Goal: Information Seeking & Learning: Learn about a topic

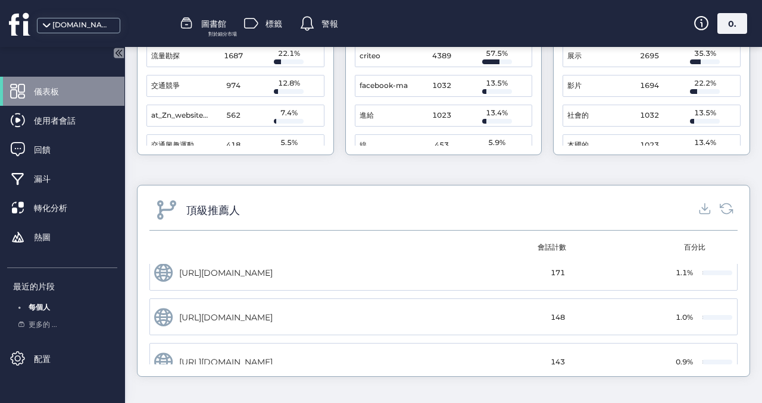
scroll to position [345, 0]
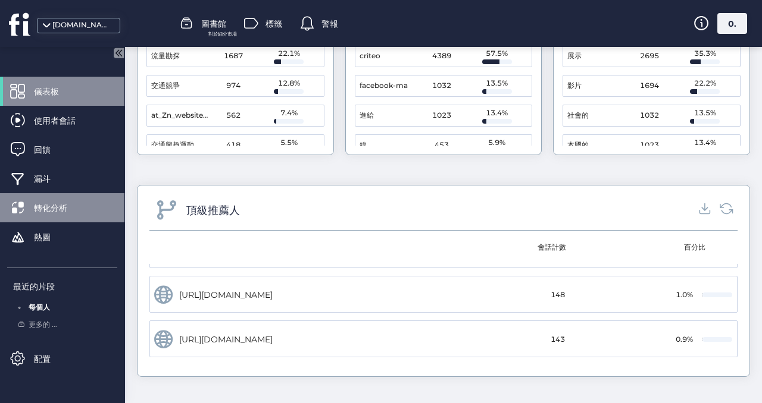
click at [77, 206] on span "轉化分析" at bounding box center [59, 208] width 51 height 13
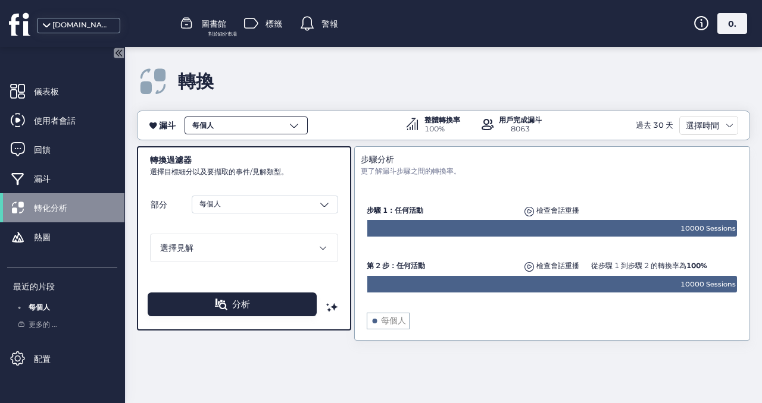
click at [227, 120] on div "每個人" at bounding box center [245, 126] width 123 height 18
click at [296, 75] on div "轉換" at bounding box center [443, 82] width 613 height 34
click at [696, 129] on font "選擇時間" at bounding box center [701, 125] width 33 height 11
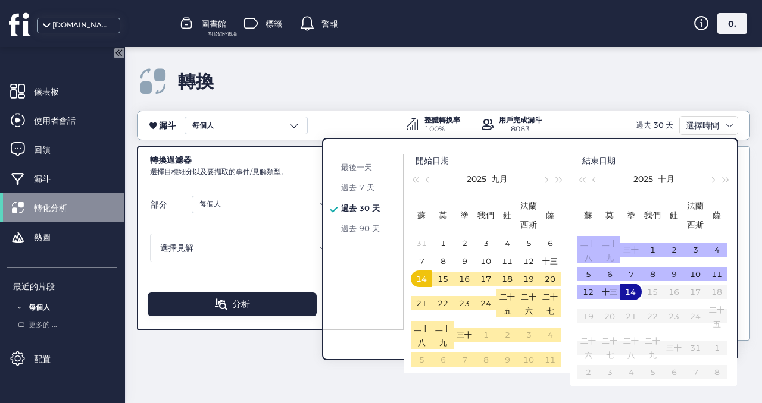
click at [516, 61] on fs-bread-crumb "轉換" at bounding box center [443, 73] width 613 height 52
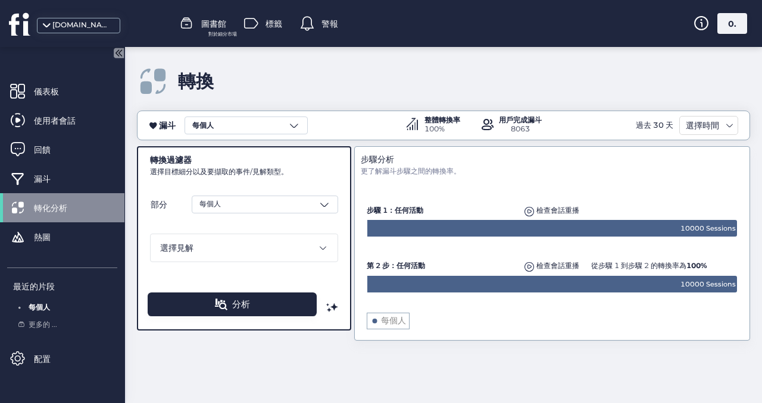
click at [549, 75] on div "轉換" at bounding box center [443, 82] width 613 height 34
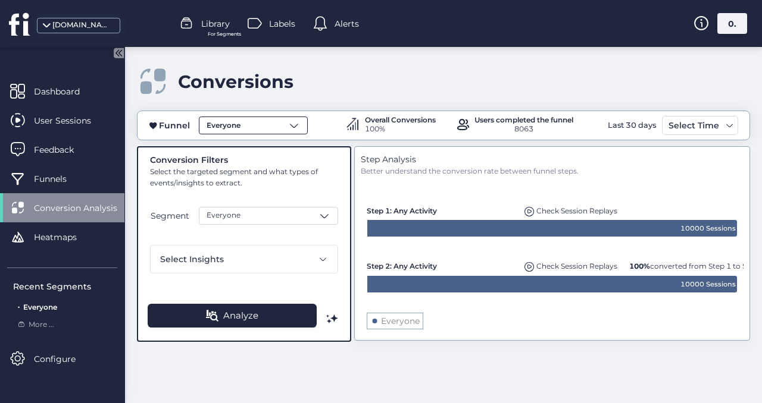
click at [249, 121] on div "Everyone" at bounding box center [253, 126] width 109 height 18
click at [384, 93] on div "Conversions" at bounding box center [443, 82] width 613 height 34
click at [261, 358] on div "Funnel Everyone Overall Conversions 100% Users completed the funnel 8063 Last 3…" at bounding box center [443, 251] width 613 height 281
click at [234, 221] on div "Everyone" at bounding box center [268, 216] width 139 height 18
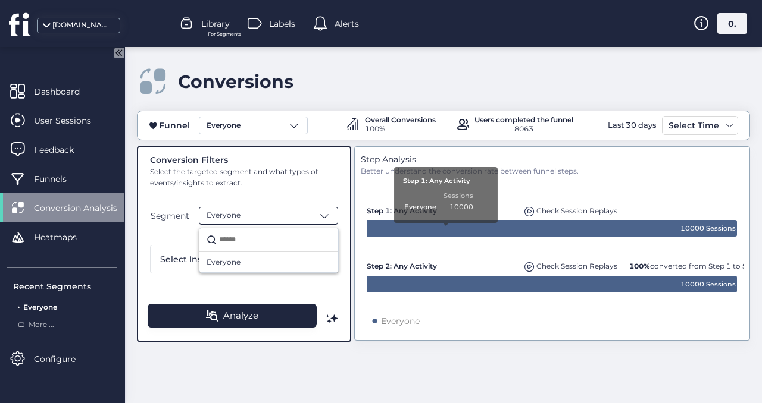
click at [170, 287] on div "Conversion Filters Select the targeted segment and what types of events/insight…" at bounding box center [244, 244] width 214 height 196
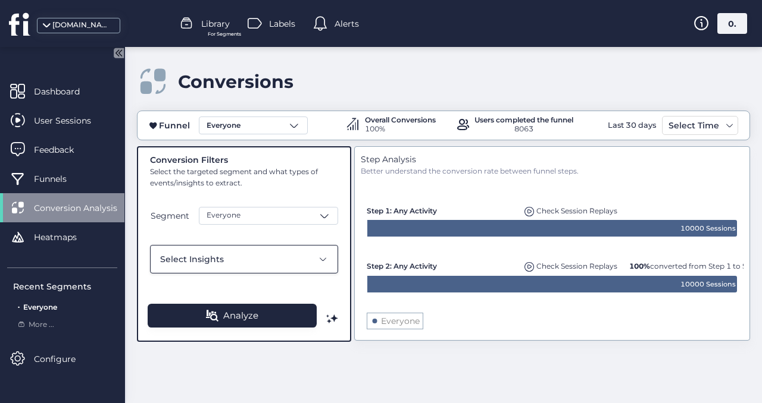
click at [180, 266] on div "Select Insights" at bounding box center [244, 259] width 188 height 29
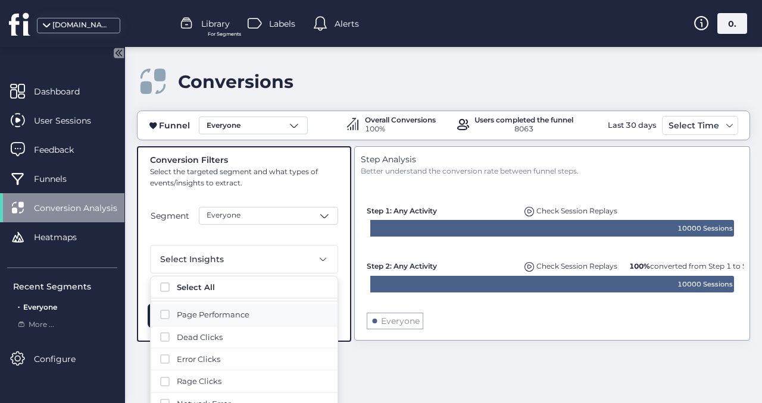
scroll to position [31, 0]
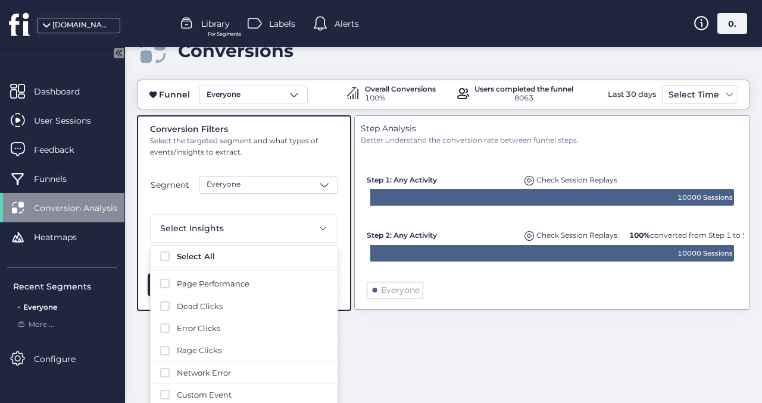
click at [371, 324] on div "Funnel Everyone Overall Conversions 100% Users completed the funnel 8063 Last 3…" at bounding box center [443, 220] width 613 height 281
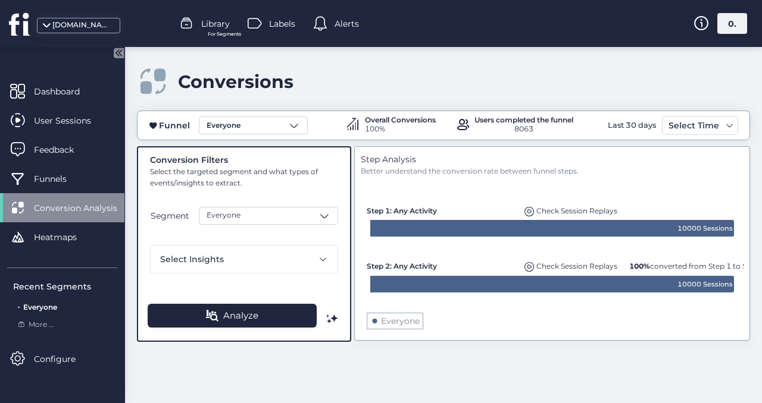
scroll to position [0, 0]
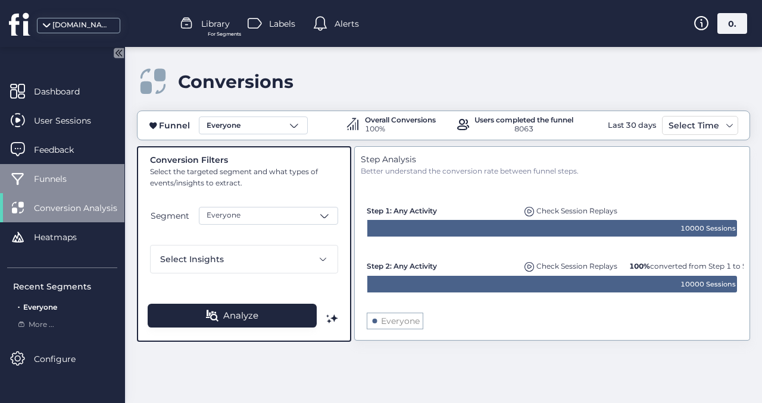
click at [68, 167] on div "Funnels" at bounding box center [62, 178] width 124 height 29
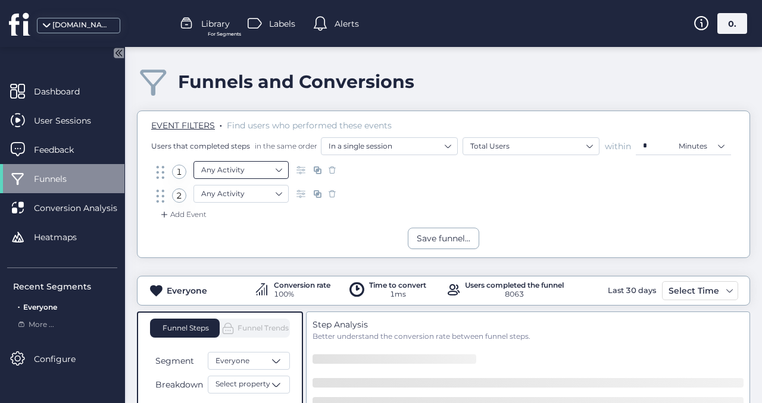
click at [254, 163] on nz-select-item "Any Activity" at bounding box center [241, 170] width 80 height 18
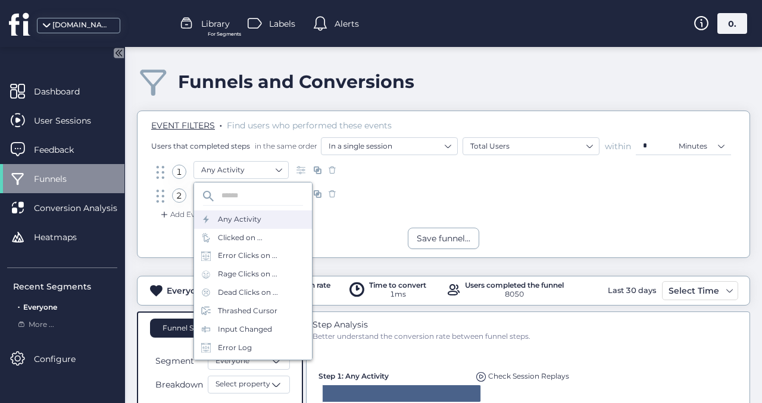
click at [451, 174] on div "1 Any Activity" at bounding box center [444, 173] width 580 height 24
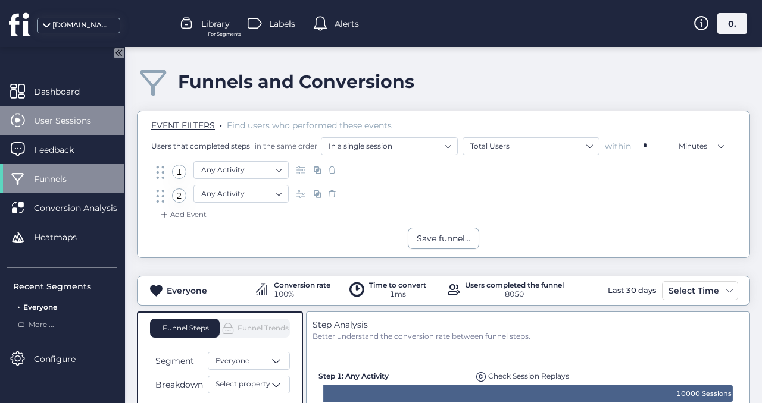
click at [75, 125] on span "User Sessions" at bounding box center [71, 120] width 75 height 13
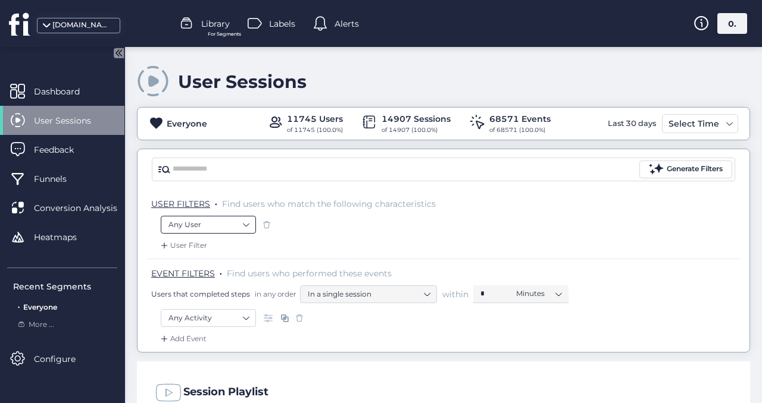
click at [234, 230] on nz-select-item "Any User" at bounding box center [208, 225] width 80 height 18
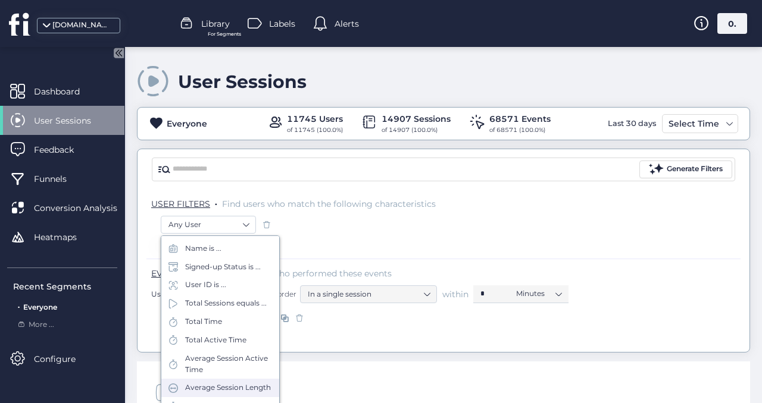
scroll to position [44, 0]
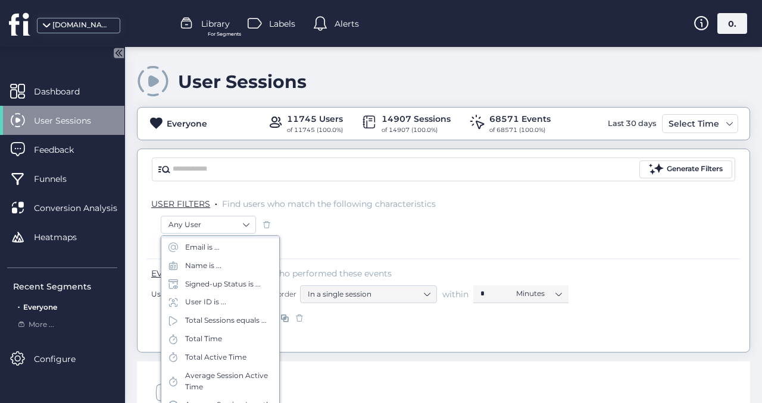
click at [377, 233] on div "Any User" at bounding box center [443, 226] width 565 height 20
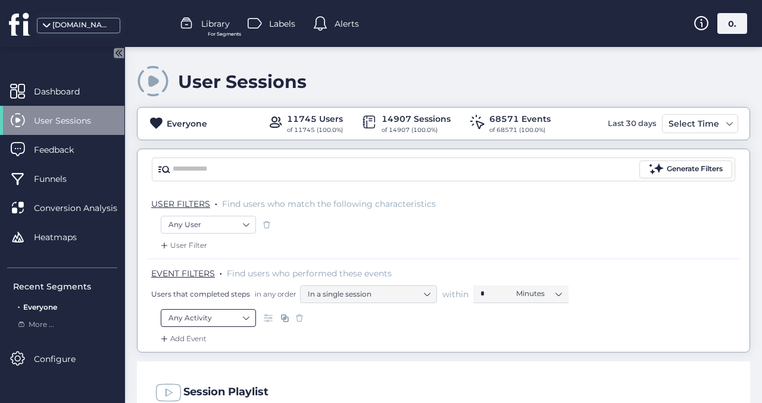
click at [199, 312] on nz-select-item "Any Activity" at bounding box center [208, 318] width 80 height 18
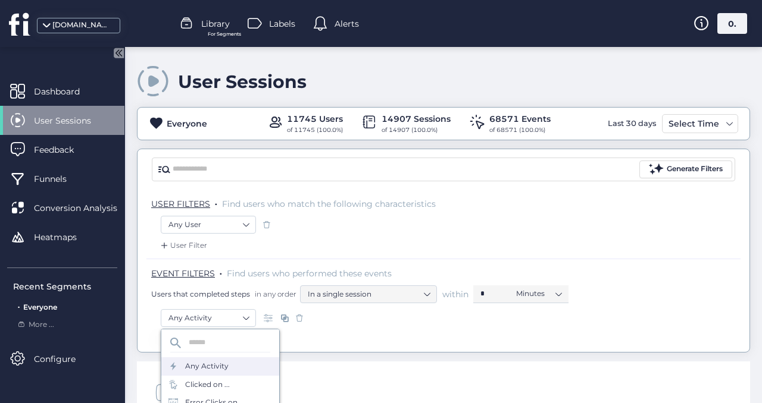
click at [544, 226] on div "Any User" at bounding box center [443, 226] width 565 height 20
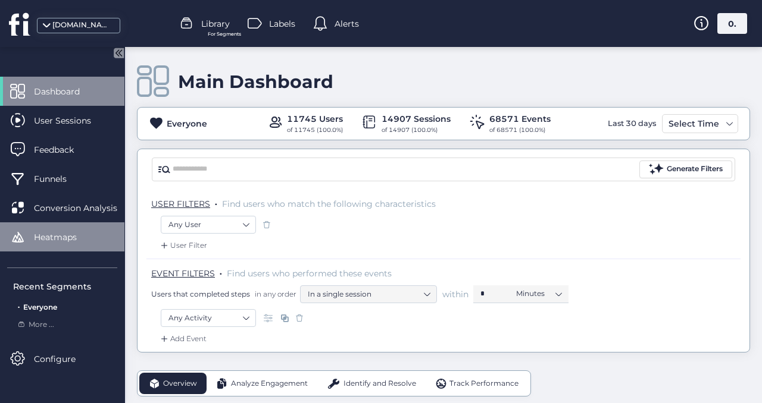
click at [65, 236] on span "Heatmaps" at bounding box center [64, 237] width 61 height 13
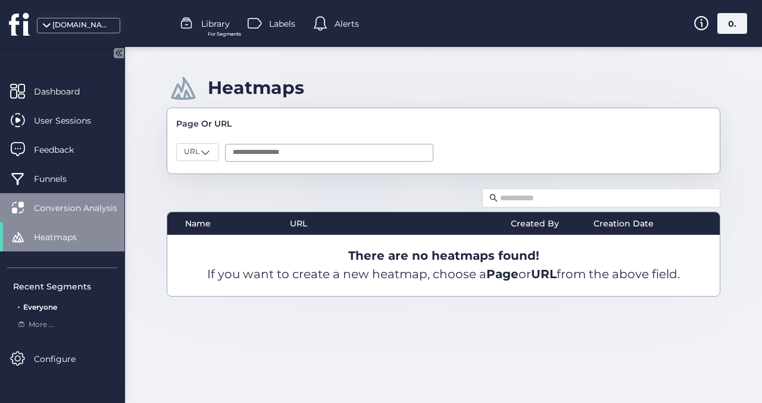
click at [33, 215] on div "Conversion Analysis" at bounding box center [62, 207] width 124 height 29
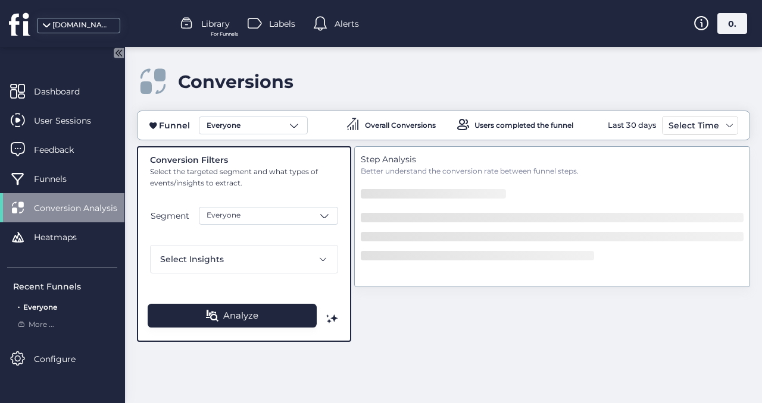
click at [526, 122] on div "Users completed the funnel" at bounding box center [523, 125] width 99 height 7
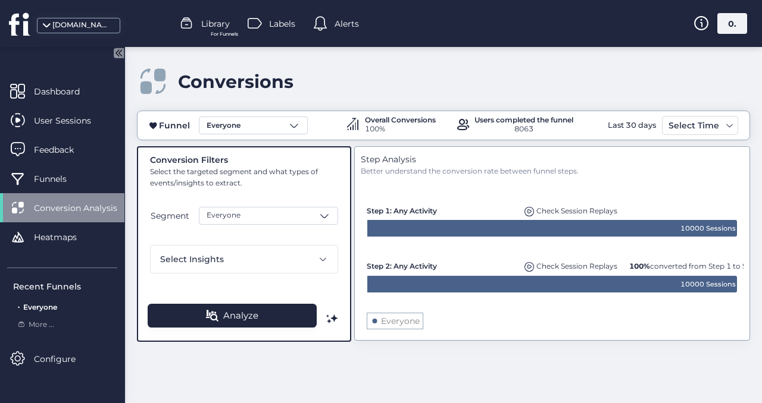
click at [537, 131] on div "8063" at bounding box center [523, 129] width 99 height 11
click at [381, 122] on div "Overall Conversions" at bounding box center [400, 120] width 71 height 7
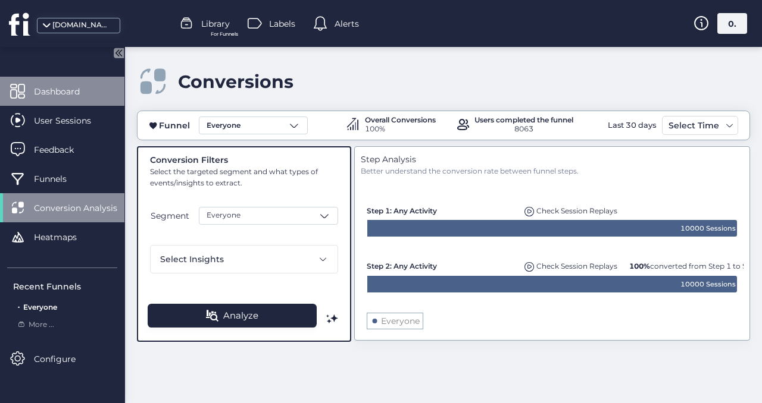
click at [26, 102] on div "Dashboard" at bounding box center [62, 91] width 124 height 29
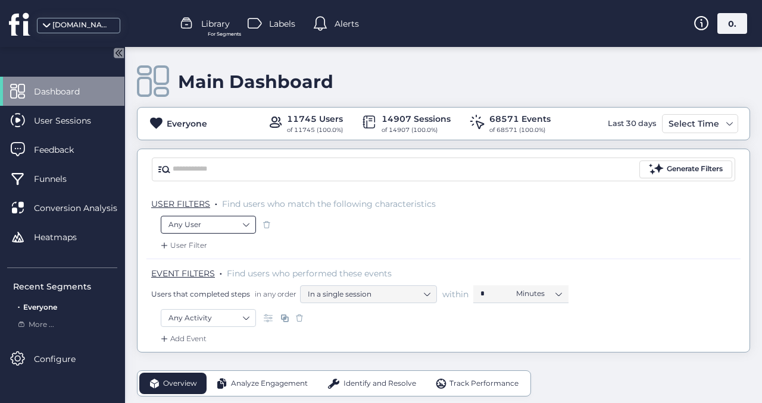
click at [190, 216] on nz-select-item "Any User" at bounding box center [208, 225] width 80 height 18
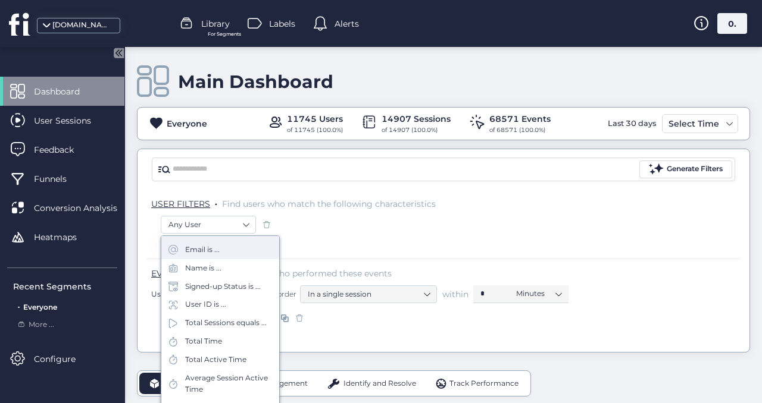
scroll to position [60, 0]
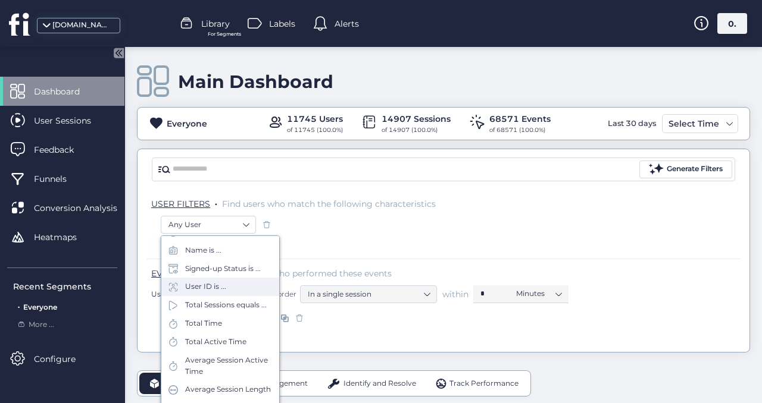
click at [223, 289] on div "User ID is ..." at bounding box center [205, 286] width 41 height 11
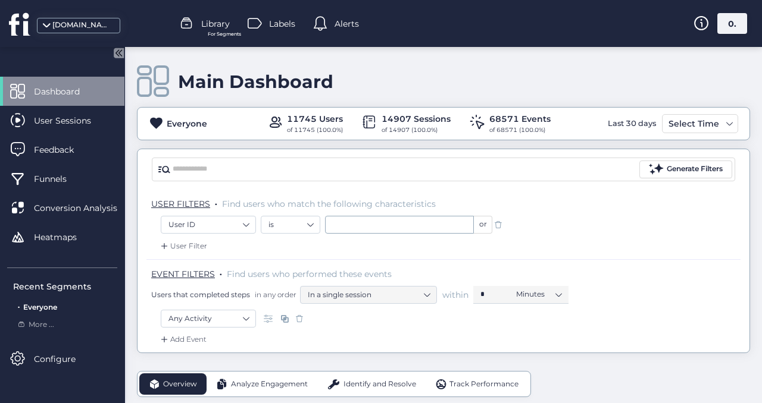
click at [353, 213] on div "USER FILTERS . Find users who match the following characteristics" at bounding box center [443, 203] width 594 height 26
click at [380, 215] on div "USER FILTERS . Find users who match the following characteristics User ID is or…" at bounding box center [443, 225] width 594 height 70
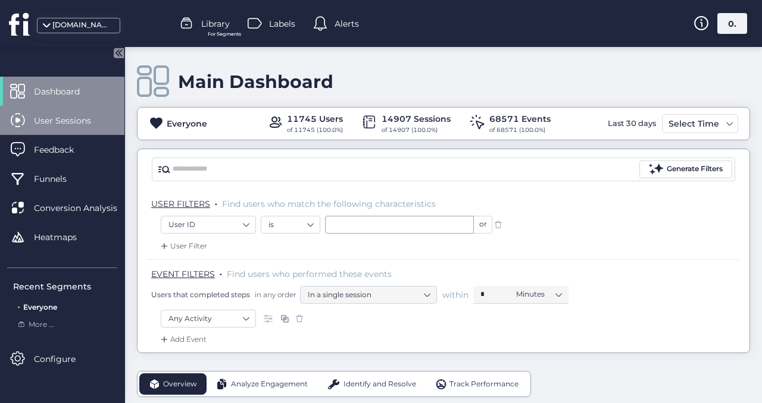
click at [55, 118] on span "User Sessions" at bounding box center [71, 120] width 75 height 13
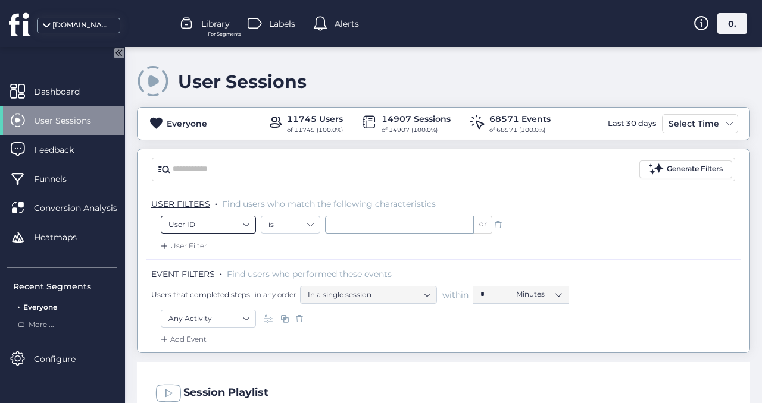
click at [214, 226] on nz-select-item "User ID" at bounding box center [208, 225] width 80 height 18
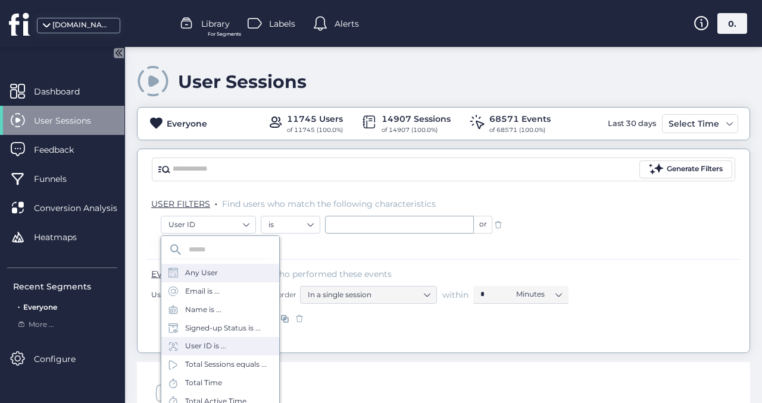
click at [215, 278] on div "Any User" at bounding box center [201, 273] width 33 height 11
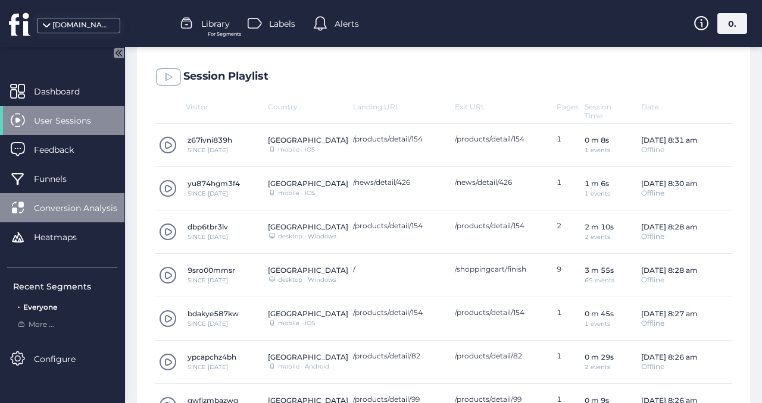
scroll to position [357, 0]
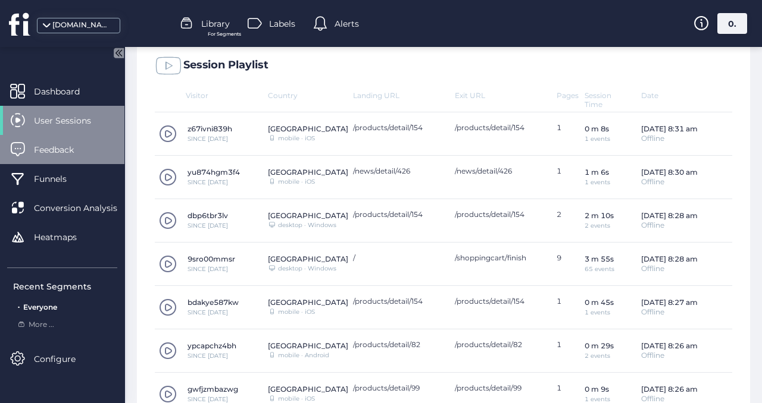
click at [79, 158] on div "Feedback" at bounding box center [62, 149] width 124 height 29
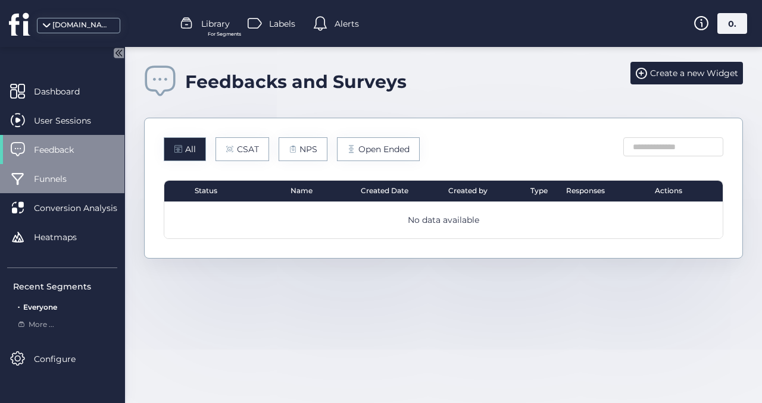
click at [75, 177] on span "Funnels" at bounding box center [59, 179] width 51 height 13
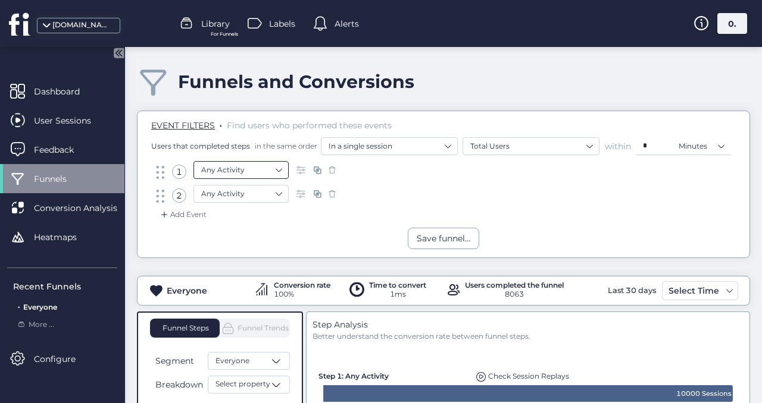
click at [242, 173] on nz-select-item "Any Activity" at bounding box center [241, 170] width 80 height 18
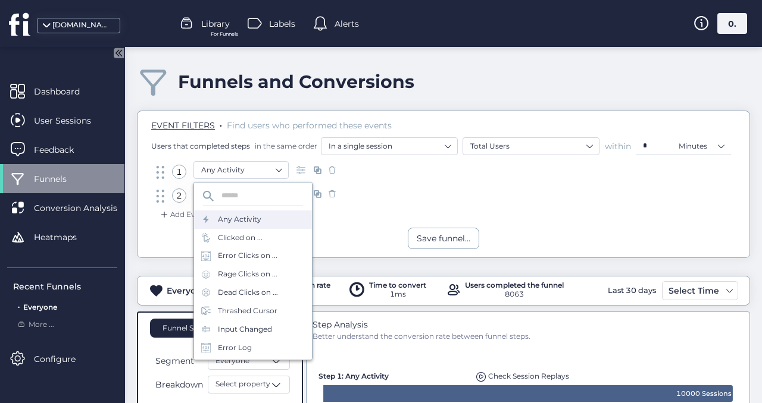
click at [346, 255] on div "EVENT FILTERS . Find users who performed these events Users that completed step…" at bounding box center [443, 185] width 613 height 148
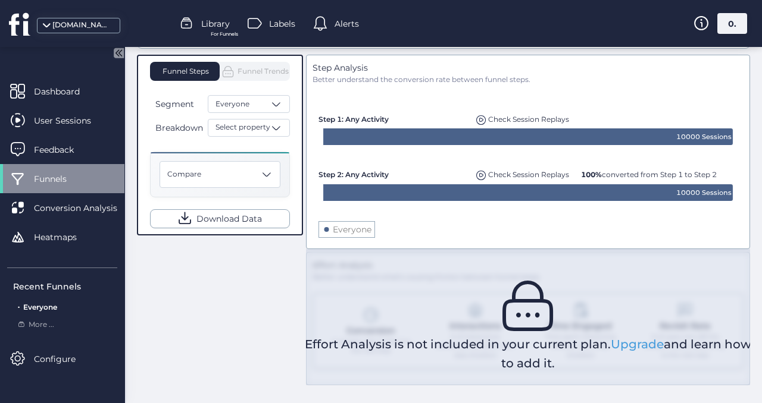
scroll to position [261, 0]
click at [89, 18] on div "[DOMAIN_NAME]" at bounding box center [78, 25] width 83 height 15
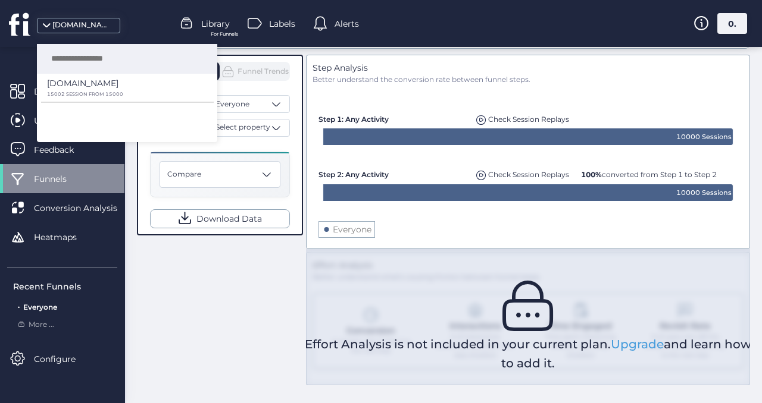
click at [29, 64] on mat-drawer "Dashboard User Sessions Feedback Funnels Conversion Analysis Heatmaps Recent Fu…" at bounding box center [62, 225] width 125 height 356
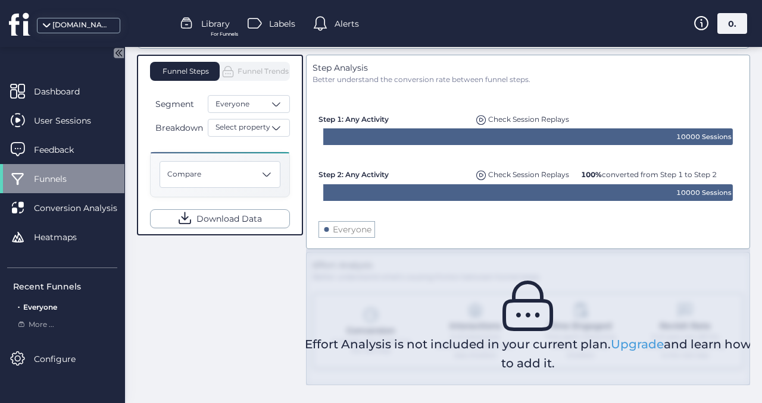
click at [232, 31] on span "For Funnels" at bounding box center [224, 34] width 27 height 8
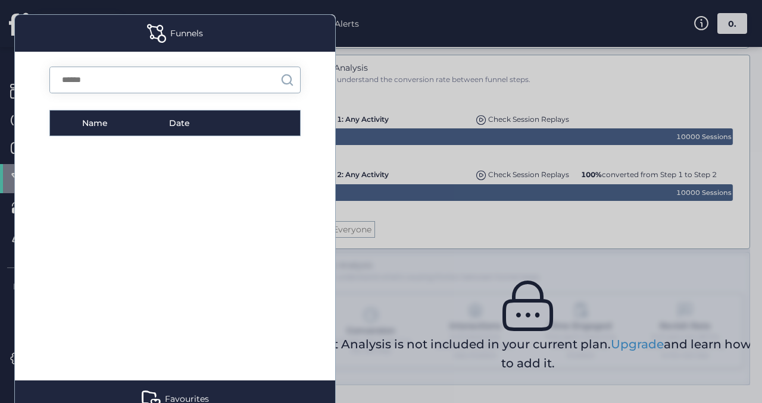
click at [446, 27] on div at bounding box center [381, 201] width 762 height 403
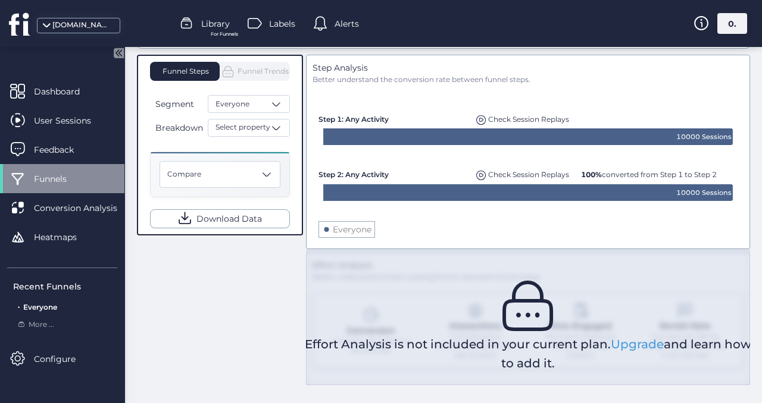
click at [271, 36] on div "[DOMAIN_NAME] Library For Funnels Labels Alerts 0." at bounding box center [381, 23] width 762 height 47
click at [278, 29] on span "Labels" at bounding box center [282, 23] width 26 height 13
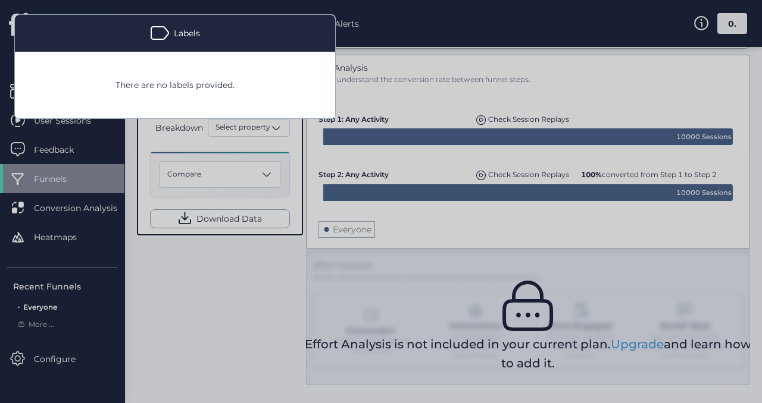
click at [278, 29] on div "Labels" at bounding box center [175, 33] width 320 height 37
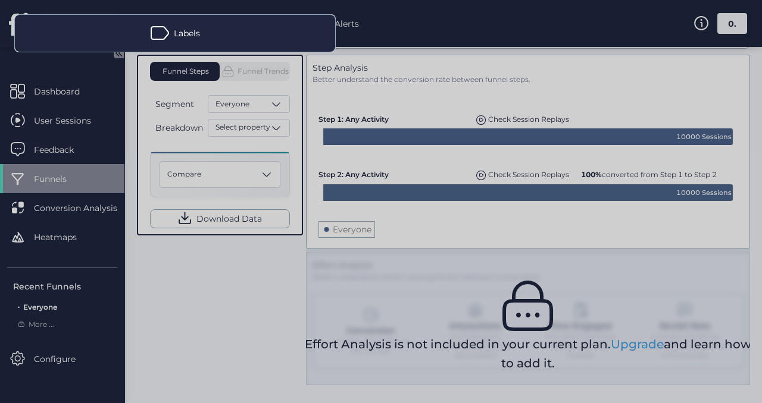
click at [445, 21] on div at bounding box center [381, 201] width 762 height 403
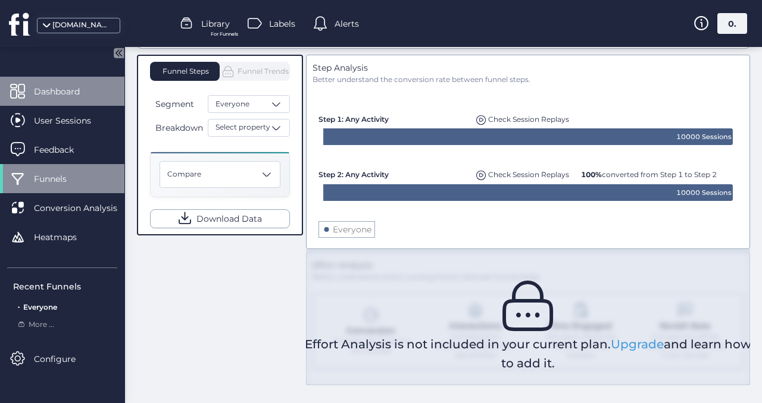
click at [18, 84] on span at bounding box center [17, 91] width 15 height 15
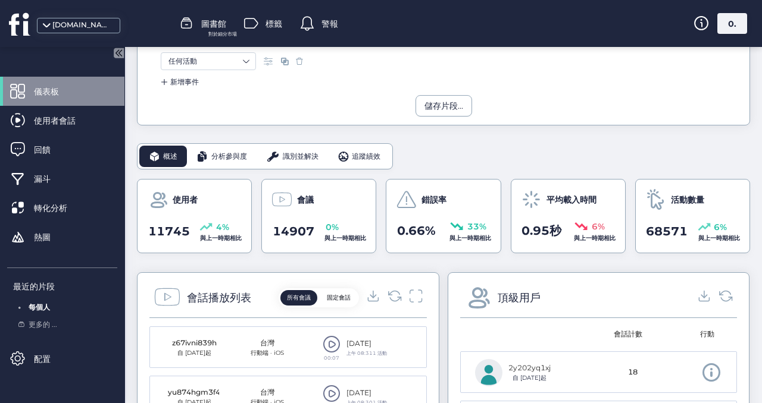
scroll to position [261, 0]
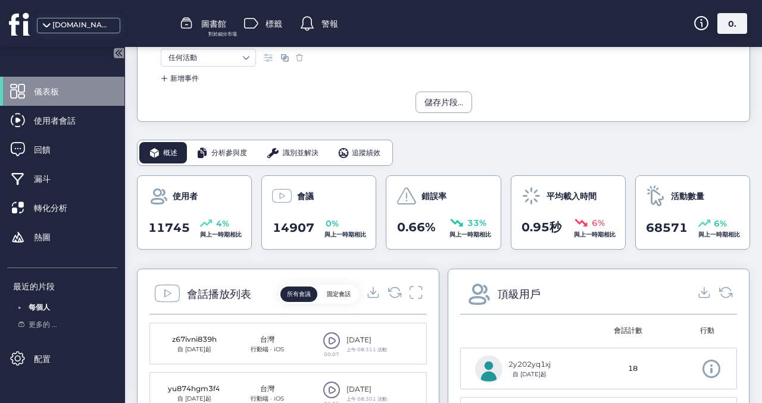
click at [221, 153] on font "分析參與度" at bounding box center [229, 152] width 36 height 9
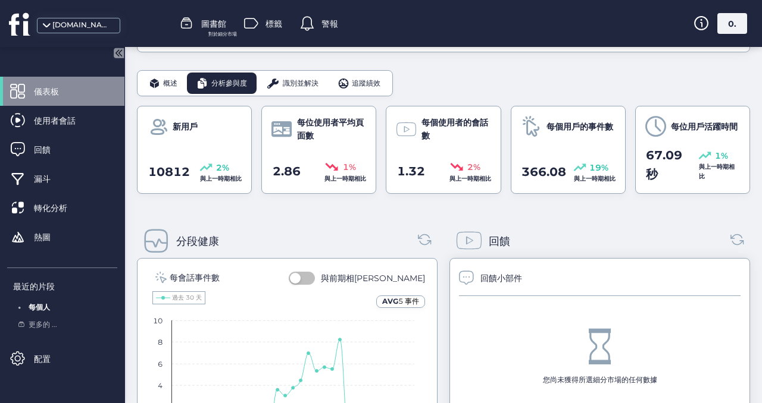
scroll to position [210, 0]
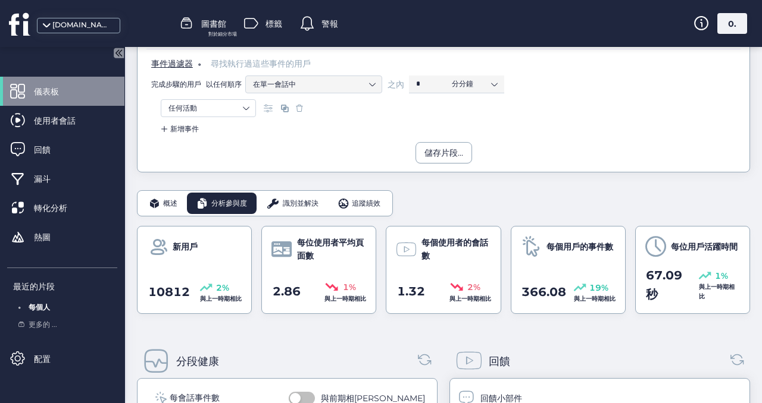
click at [295, 199] on font "識別並解決" at bounding box center [301, 203] width 36 height 9
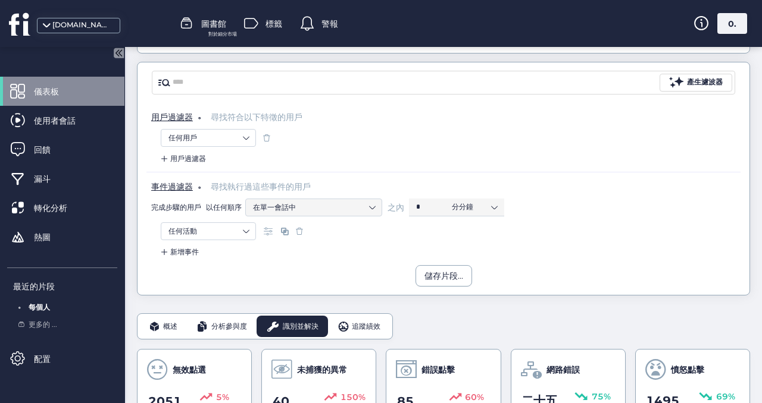
scroll to position [0, 0]
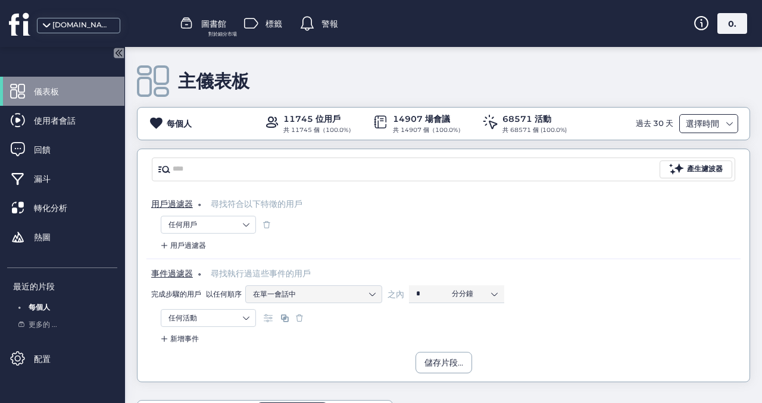
click at [699, 115] on div "選擇時間" at bounding box center [708, 123] width 59 height 19
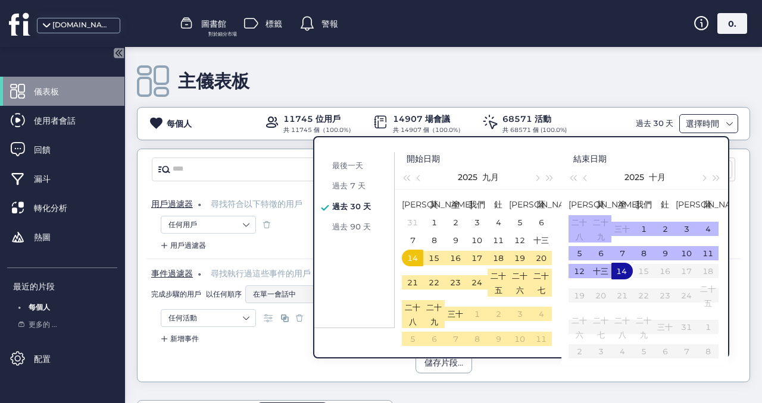
click at [699, 115] on div "選擇時間" at bounding box center [708, 123] width 59 height 19
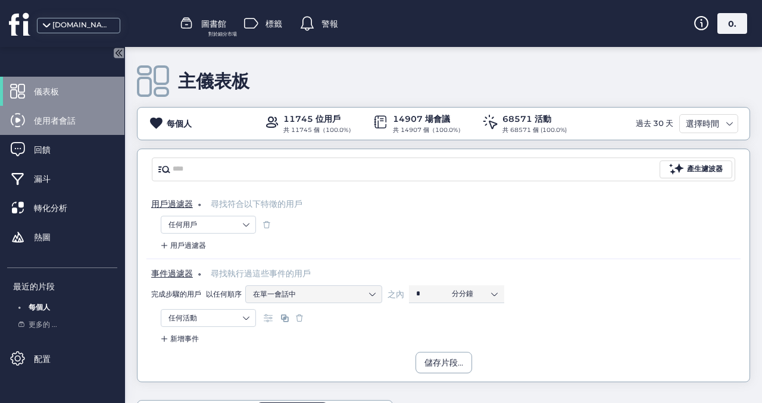
click at [104, 110] on div "使用者會話" at bounding box center [62, 120] width 124 height 29
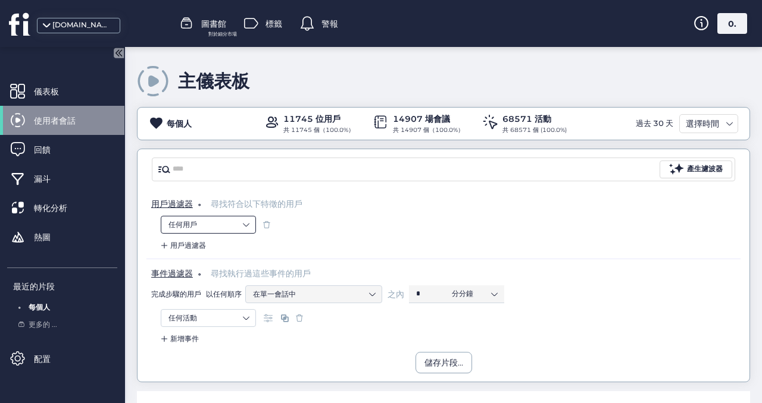
click at [226, 224] on nz-select-item "任何用戶" at bounding box center [208, 225] width 80 height 18
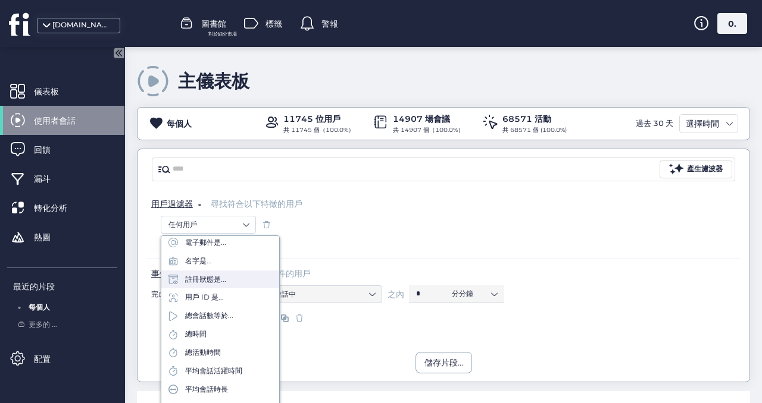
scroll to position [107, 0]
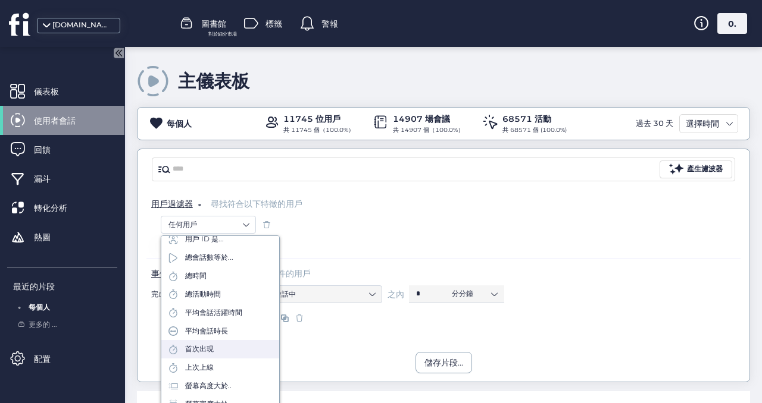
click at [181, 343] on div "首次出現" at bounding box center [220, 349] width 118 height 18
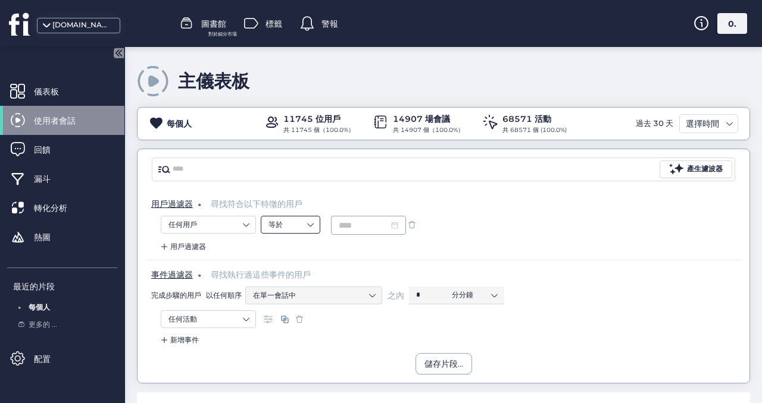
click at [278, 216] on nz-select-item "等於" at bounding box center [290, 225] width 44 height 18
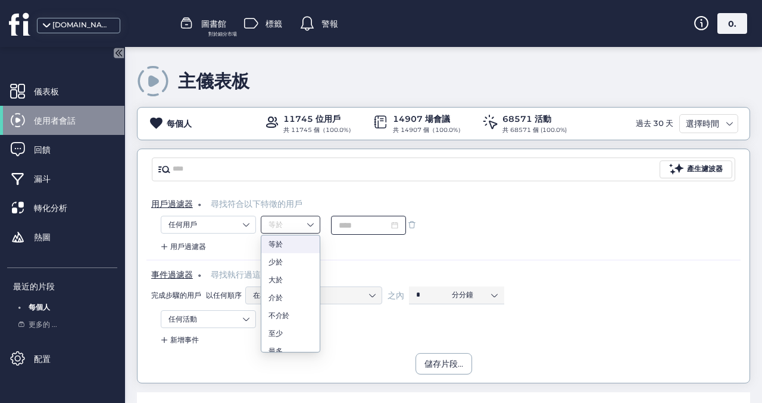
click at [380, 216] on nz-date-picker at bounding box center [368, 225] width 75 height 19
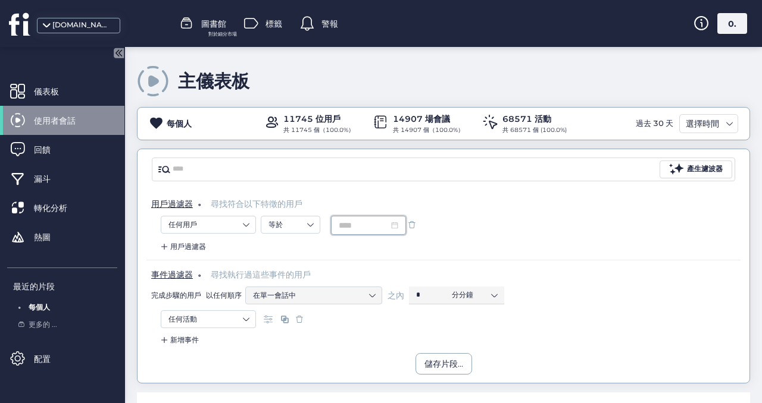
click at [490, 249] on div "用戶過濾器" at bounding box center [443, 250] width 594 height 19
click at [274, 295] on font "在單一會話中" at bounding box center [274, 295] width 43 height 9
click at [189, 320] on font "任何活動" at bounding box center [182, 319] width 29 height 9
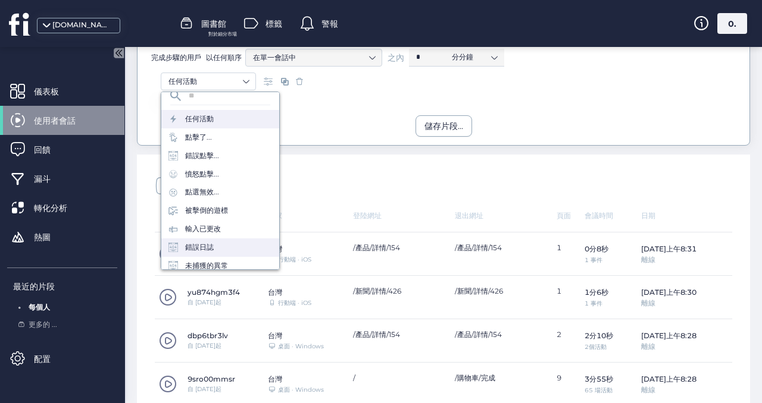
scroll to position [0, 0]
